Goal: Task Accomplishment & Management: Manage account settings

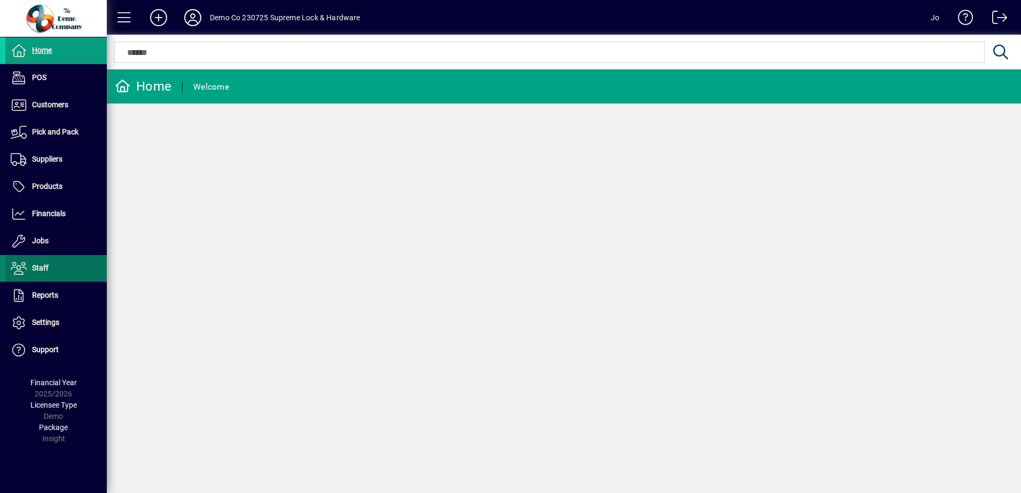
click at [45, 268] on span "Staff" at bounding box center [40, 268] width 17 height 9
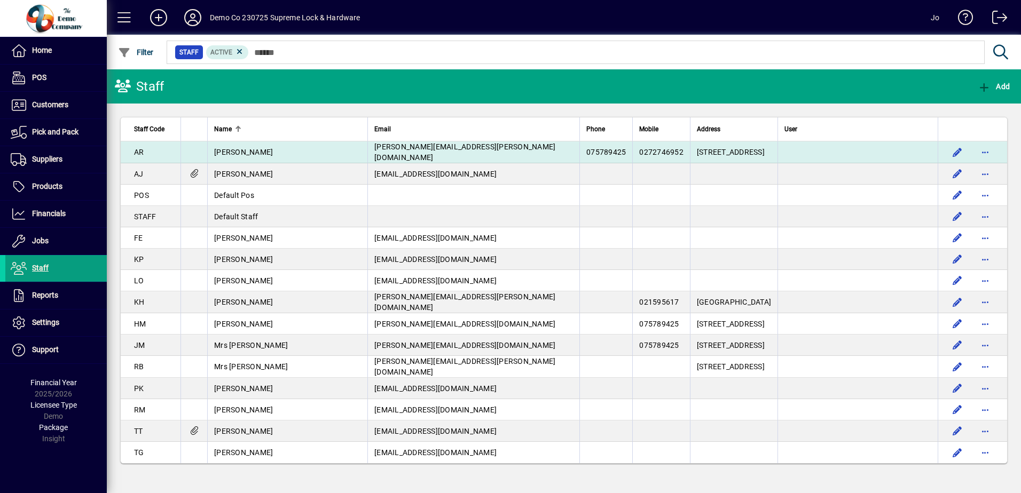
click at [248, 152] on span "Alison Radford" at bounding box center [243, 152] width 59 height 9
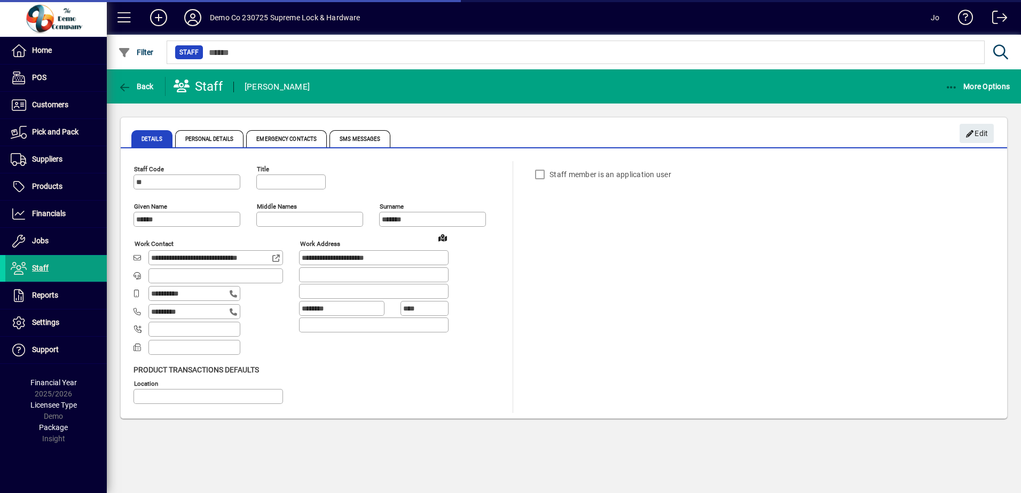
type input "**********"
click at [980, 132] on span "Edit" at bounding box center [976, 134] width 23 height 18
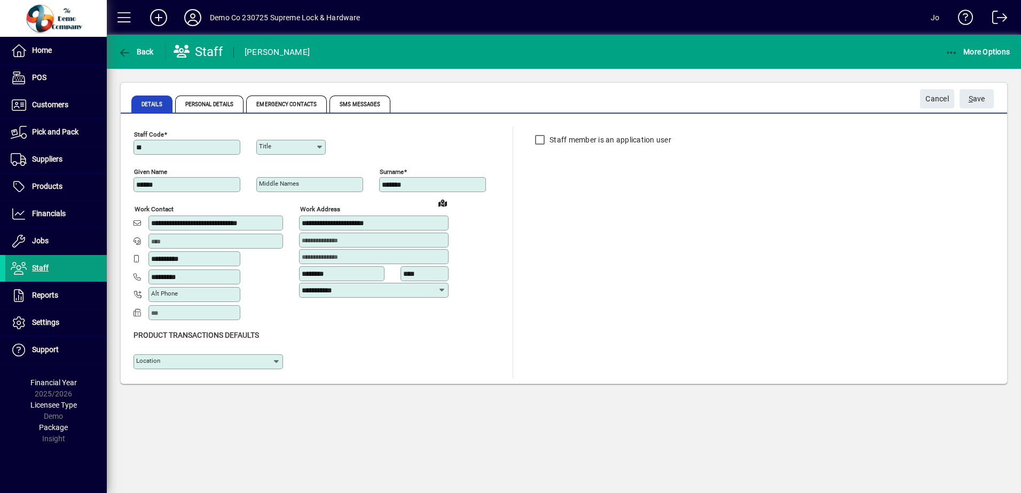
click at [317, 146] on icon at bounding box center [320, 147] width 8 height 9
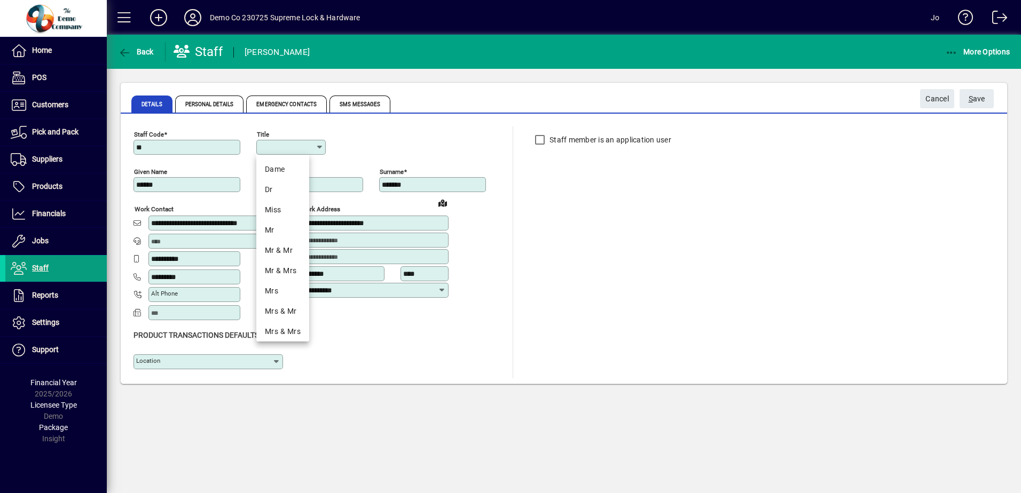
drag, startPoint x: 273, startPoint y: 290, endPoint x: 279, endPoint y: 288, distance: 6.5
click at [274, 290] on div "Mrs" at bounding box center [283, 291] width 36 height 11
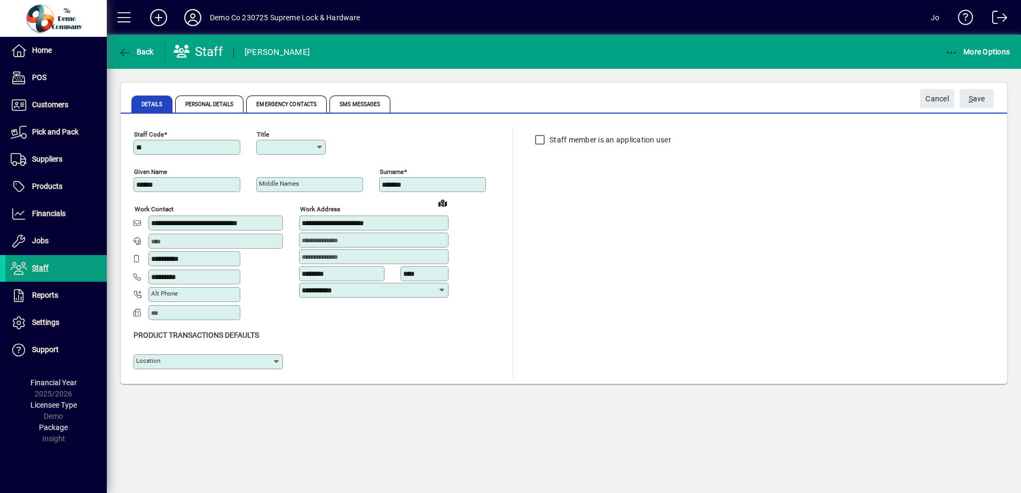
type input "***"
click at [673, 235] on div "**********" at bounding box center [563, 253] width 861 height 252
click at [980, 99] on span "S ave" at bounding box center [977, 99] width 17 height 18
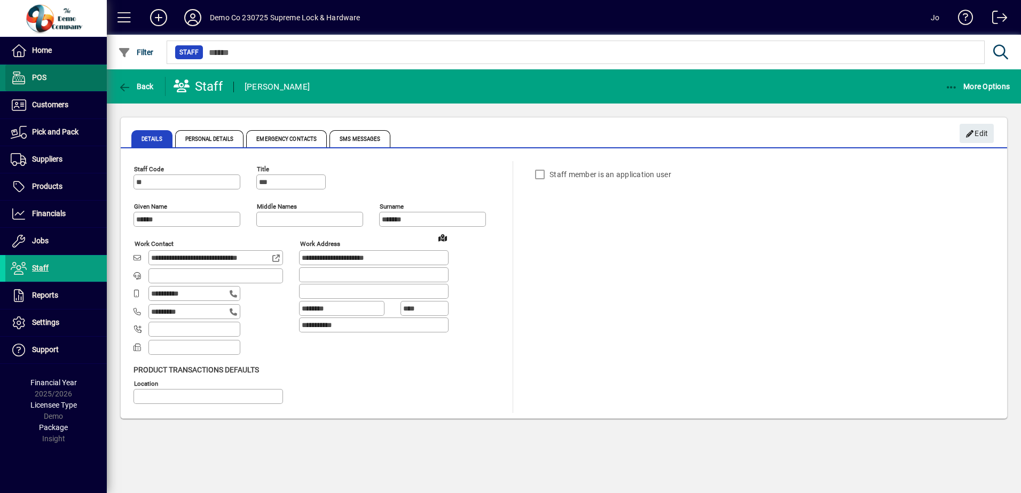
click at [40, 78] on span "POS" at bounding box center [39, 77] width 14 height 9
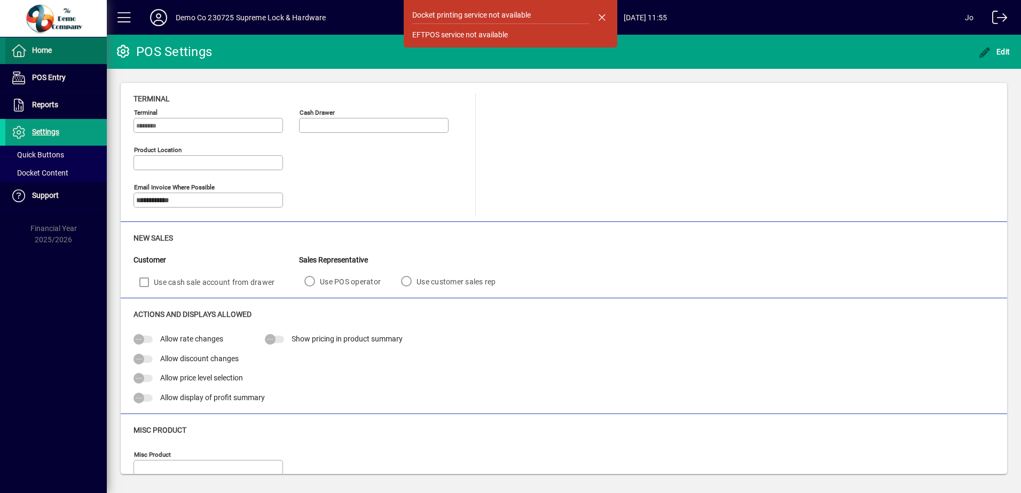
click at [43, 61] on span at bounding box center [55, 51] width 101 height 26
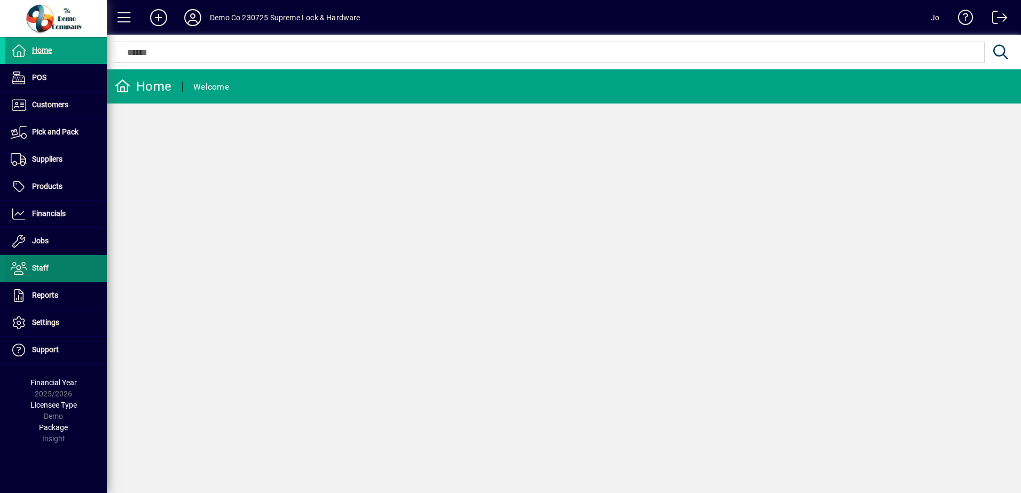
click at [35, 269] on span "Staff" at bounding box center [40, 268] width 17 height 9
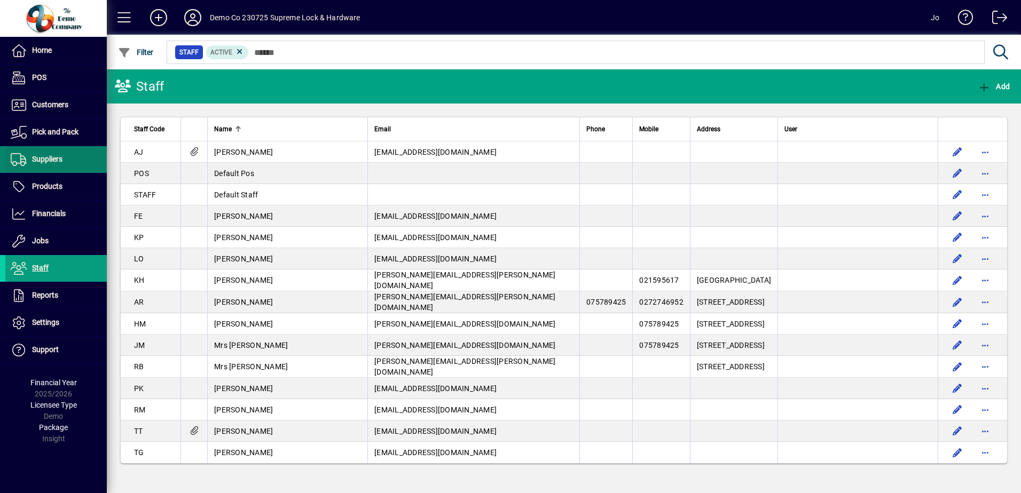
click at [37, 162] on span "Suppliers" at bounding box center [47, 159] width 30 height 9
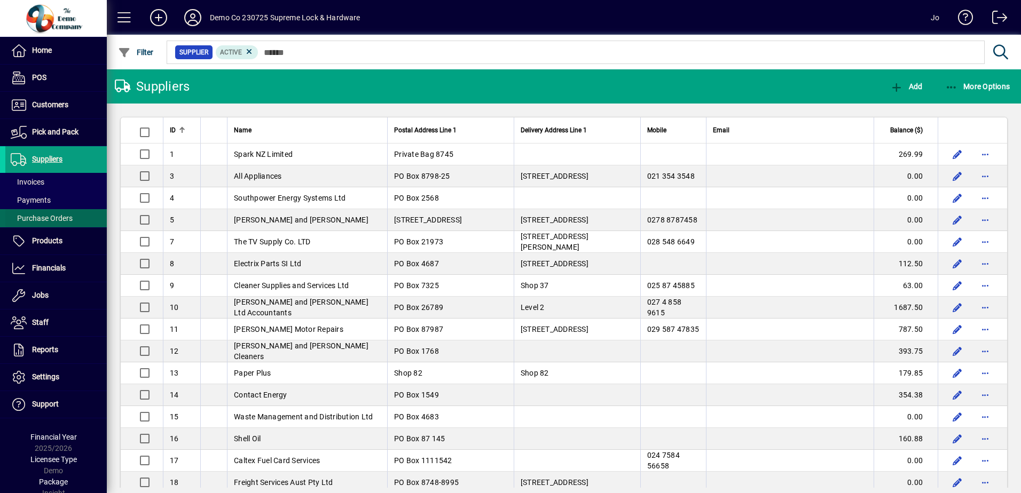
click at [44, 215] on span "Purchase Orders" at bounding box center [42, 218] width 62 height 9
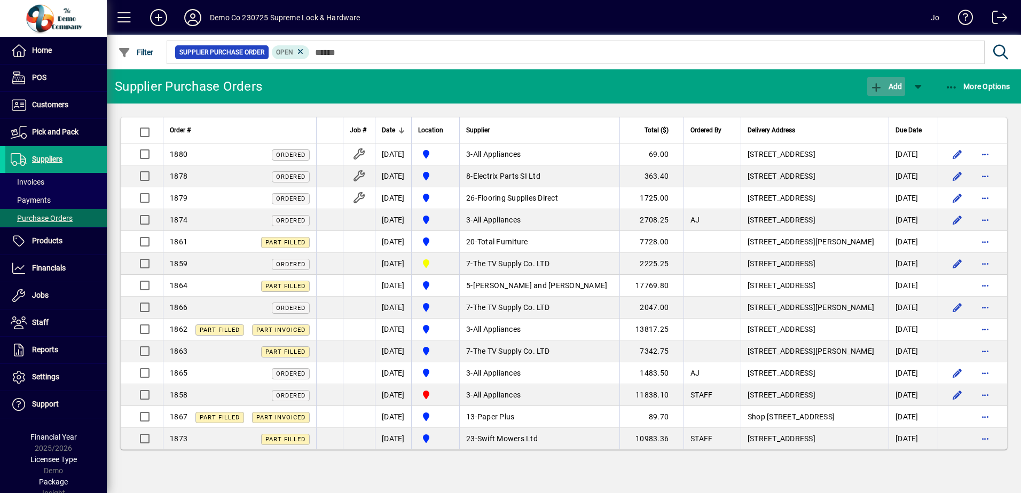
click at [888, 89] on span "Add" at bounding box center [886, 86] width 32 height 9
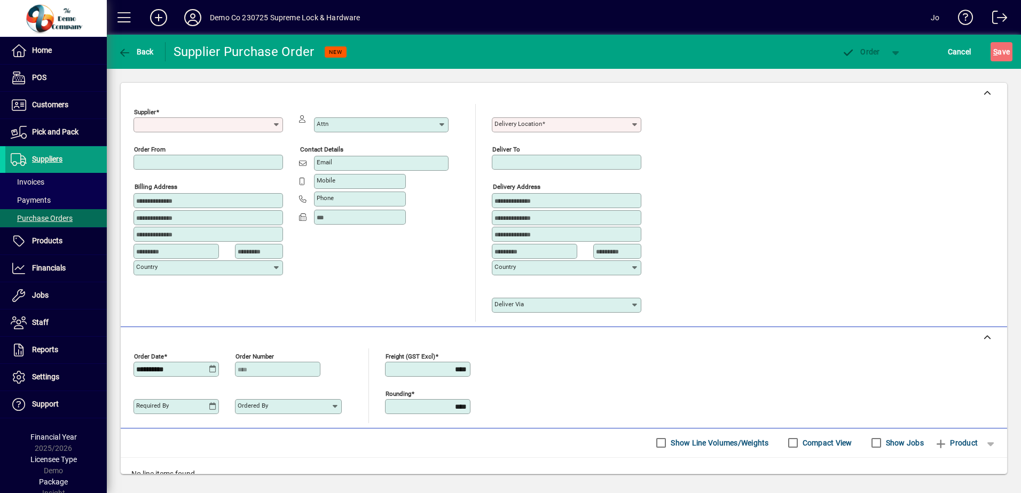
click at [279, 124] on icon at bounding box center [276, 125] width 9 height 9
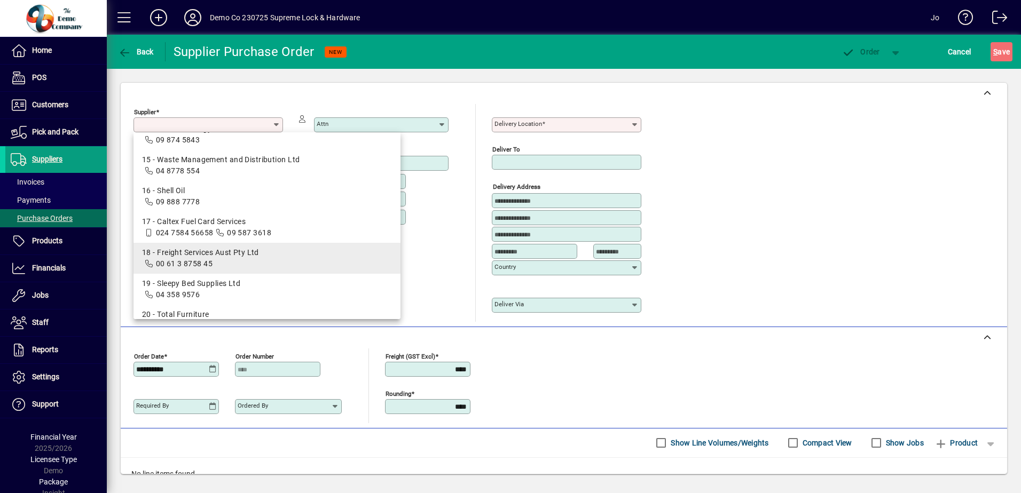
scroll to position [374, 0]
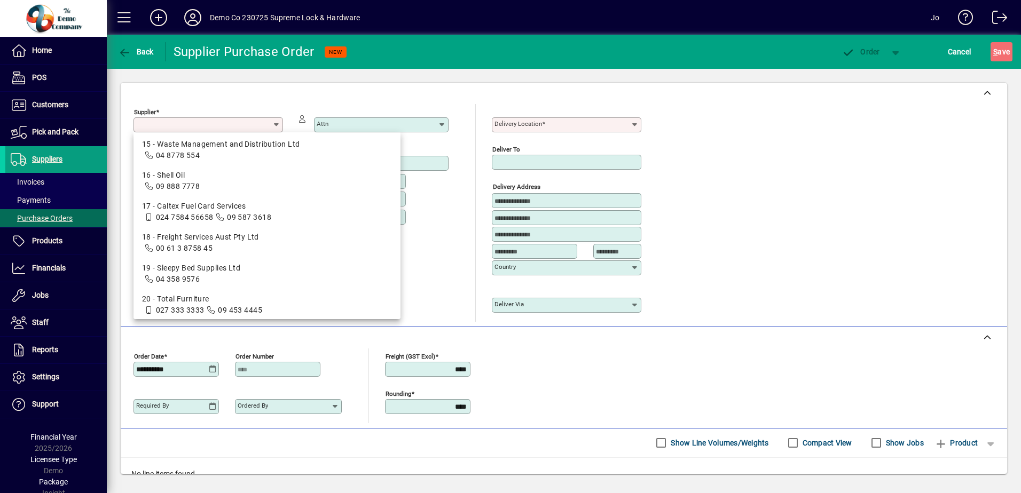
click at [780, 217] on div "Supplier Required Order from Billing Address Country Attn Contact details Email…" at bounding box center [563, 213] width 861 height 218
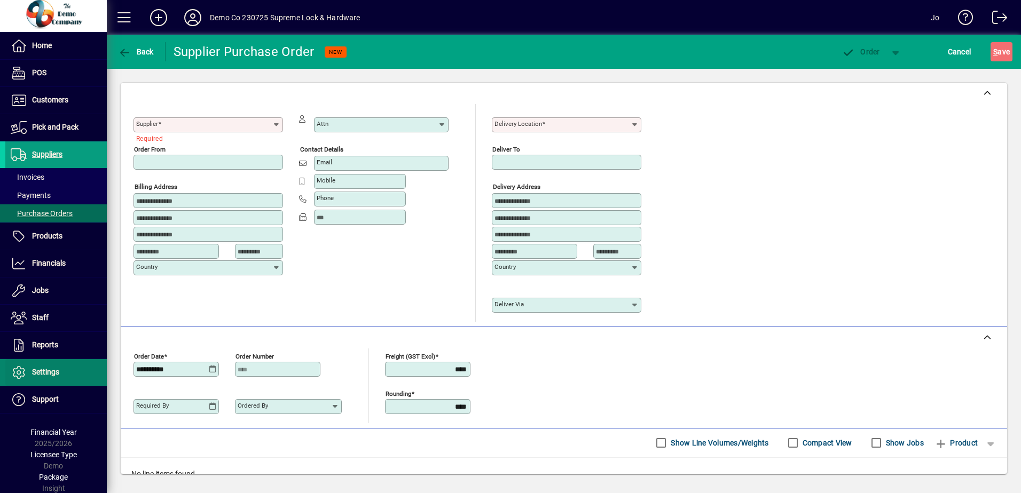
scroll to position [6, 0]
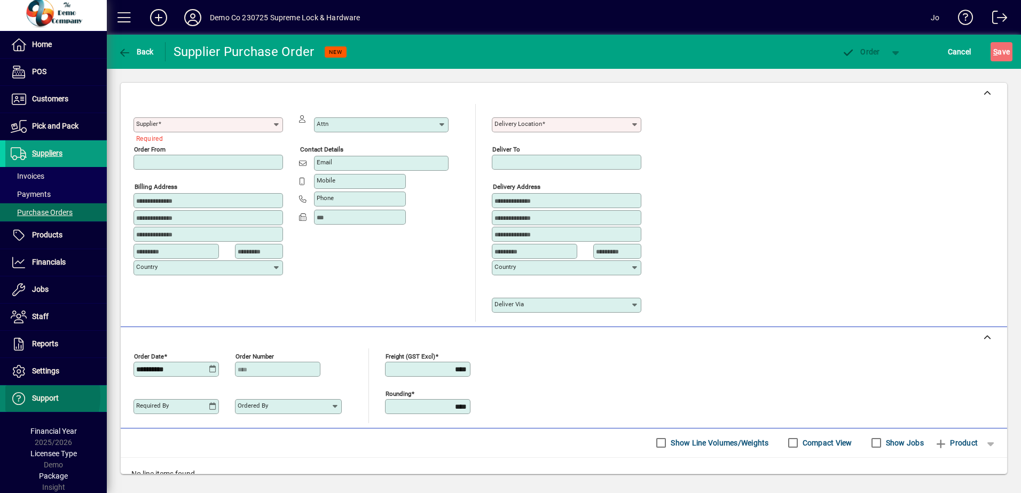
click at [19, 397] on icon at bounding box center [19, 398] width 16 height 13
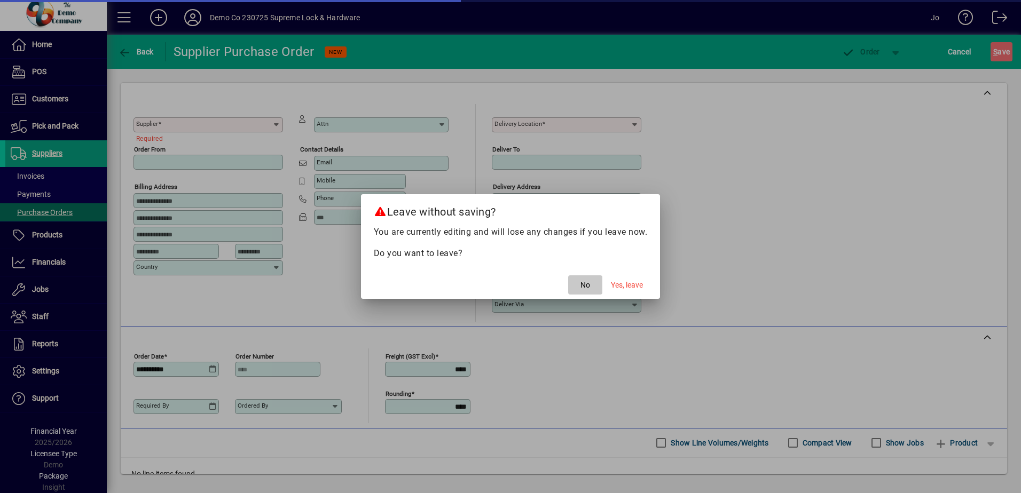
click at [590, 287] on span "button" at bounding box center [585, 285] width 34 height 26
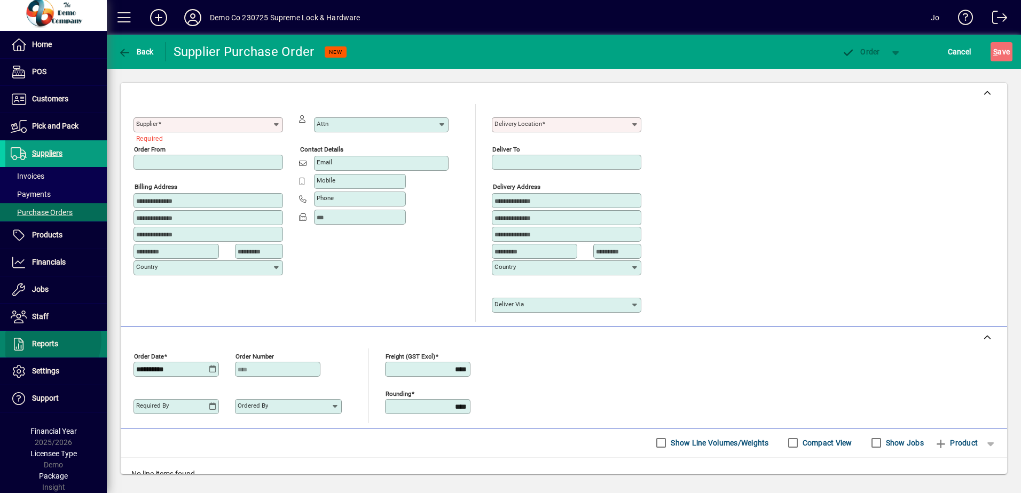
click at [41, 340] on span "Reports" at bounding box center [45, 344] width 26 height 9
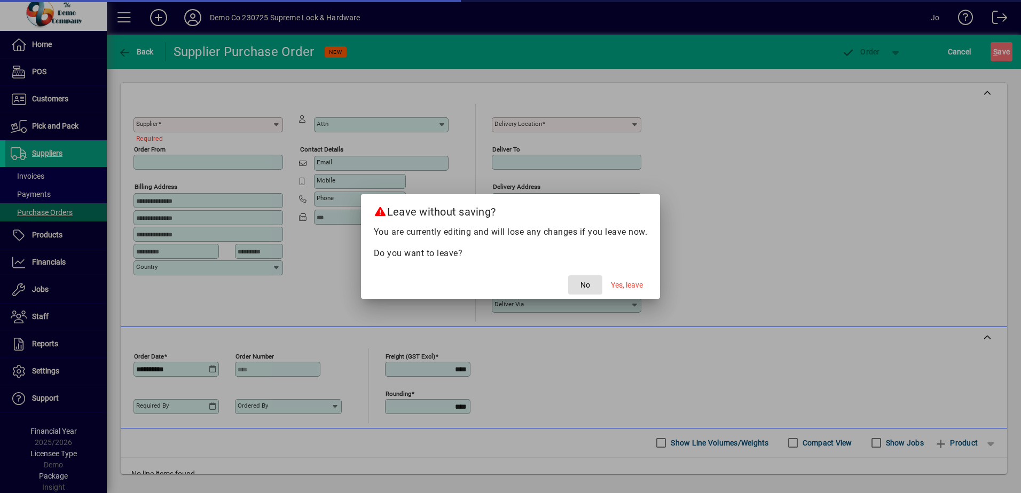
click at [585, 287] on span "No" at bounding box center [585, 285] width 10 height 11
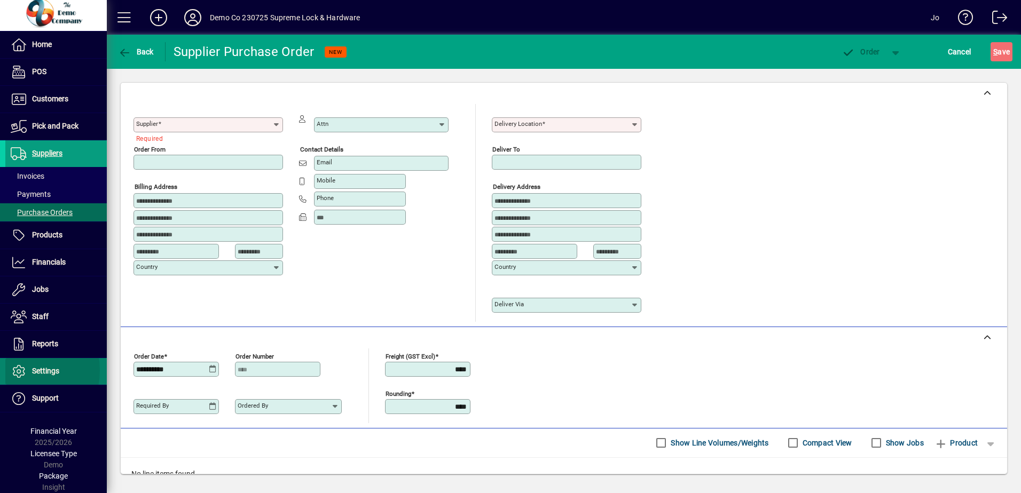
click at [15, 371] on icon at bounding box center [19, 371] width 16 height 13
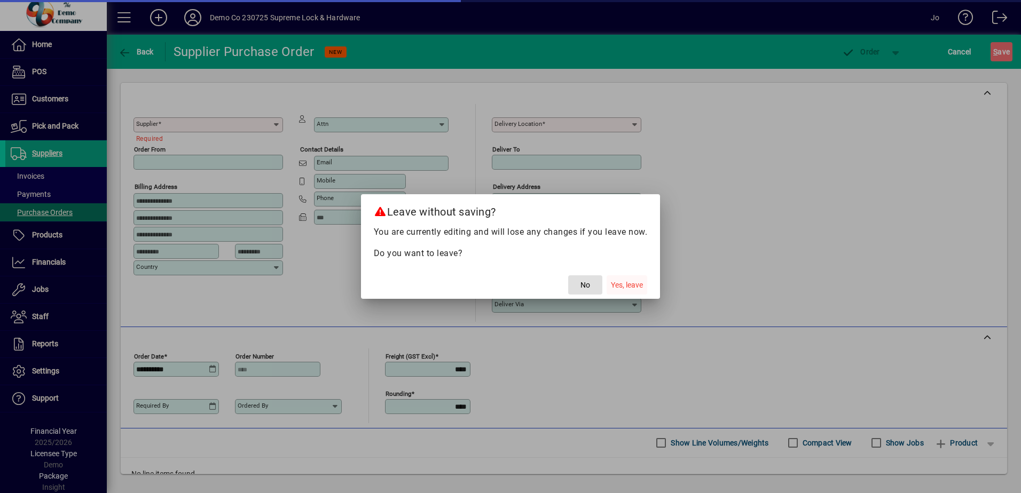
click at [631, 284] on span "Yes, leave" at bounding box center [627, 285] width 32 height 11
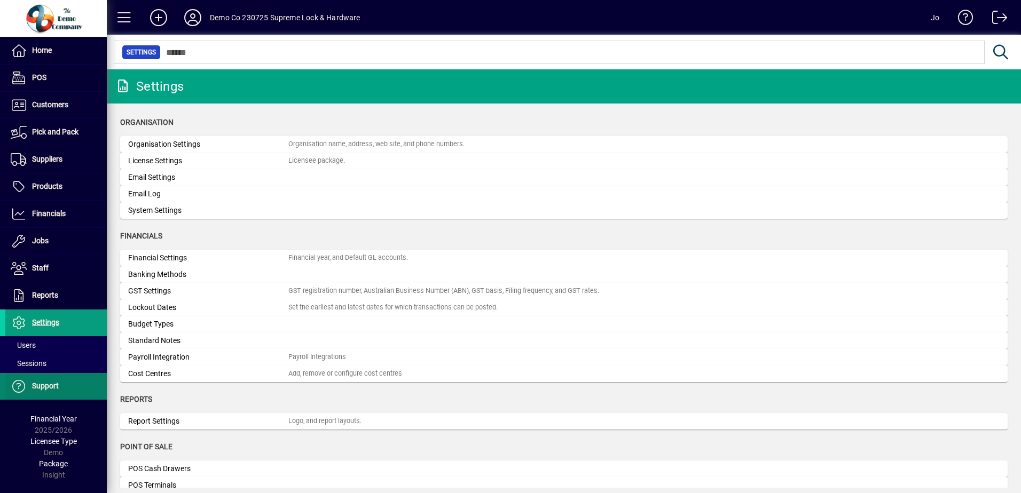
click at [22, 385] on icon at bounding box center [19, 386] width 16 height 13
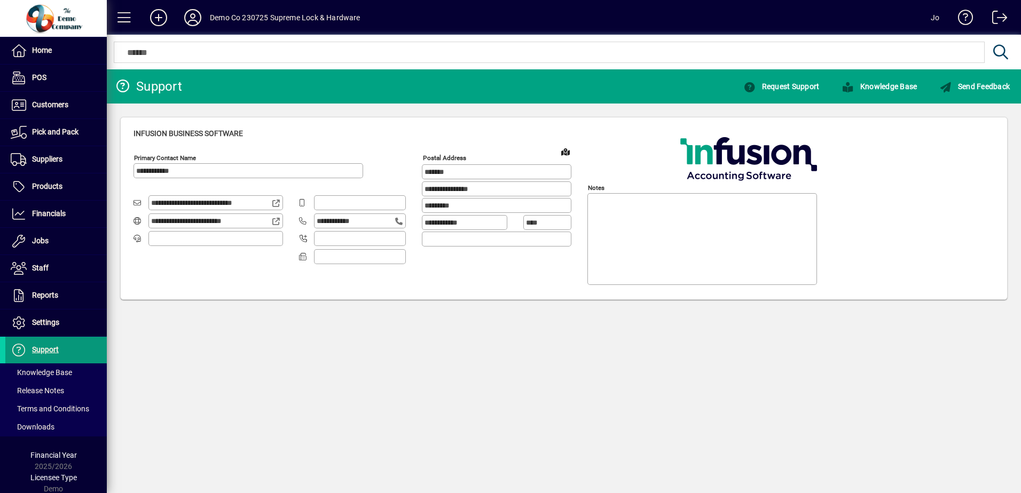
type input "**********"
click at [901, 86] on span "Knowledge Base" at bounding box center [878, 86] width 75 height 9
click at [187, 18] on icon at bounding box center [192, 17] width 21 height 17
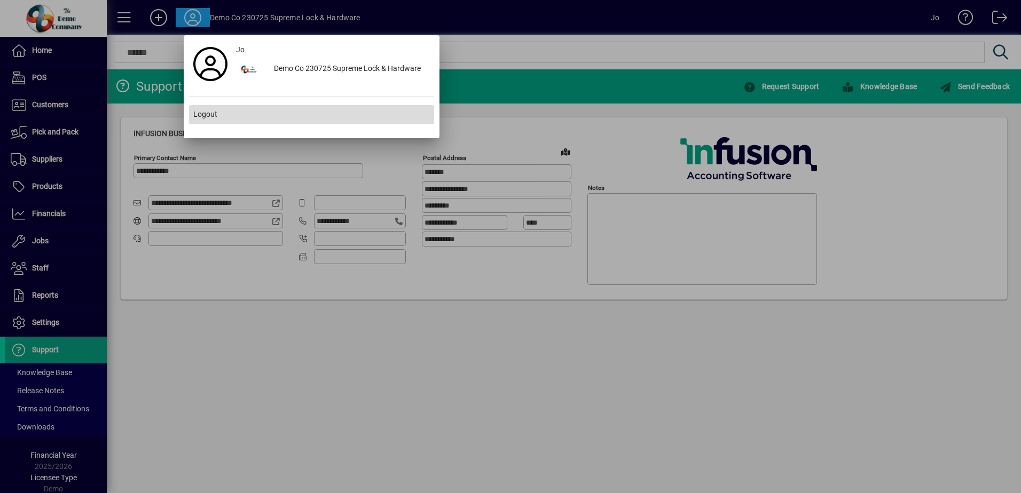
click at [206, 117] on span "Logout" at bounding box center [205, 114] width 24 height 11
